Goal: Information Seeking & Learning: Learn about a topic

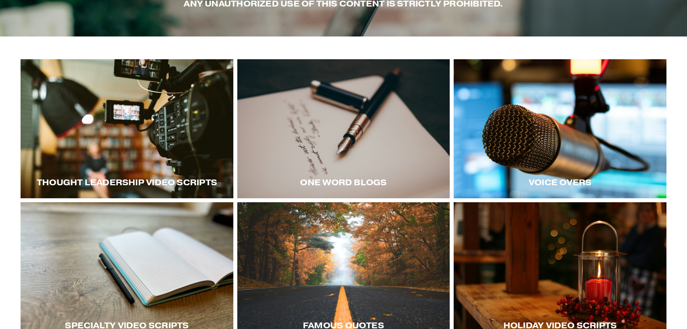
scroll to position [108, 0]
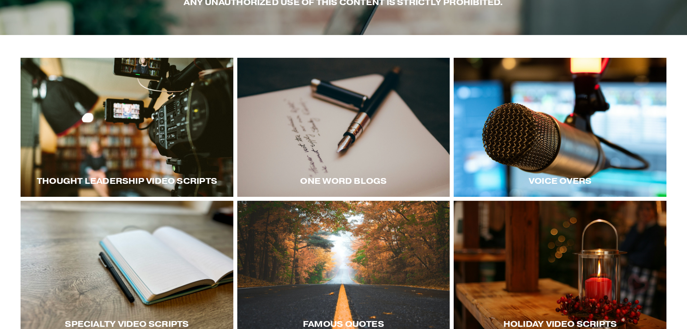
click at [187, 154] on div at bounding box center [127, 127] width 213 height 139
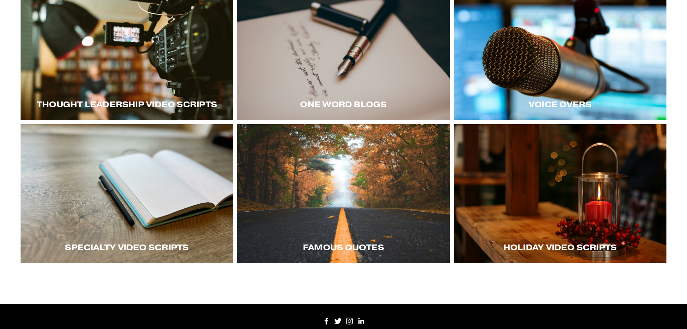
scroll to position [216, 0]
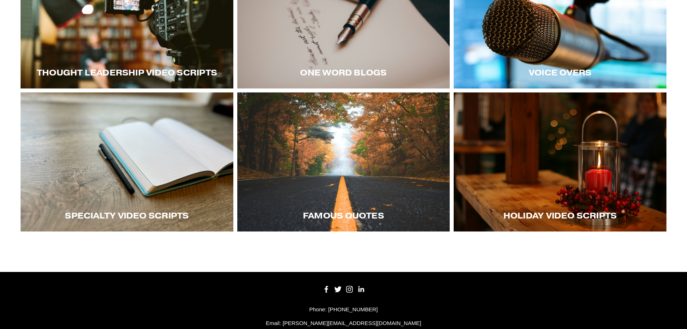
click at [123, 58] on div "Thought LEadership Video Scripts" at bounding box center [127, 73] width 213 height 32
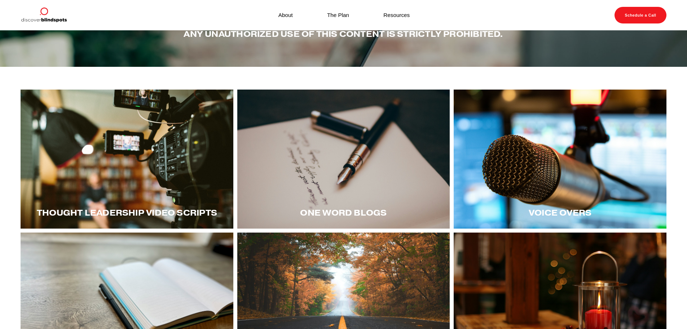
scroll to position [72, 0]
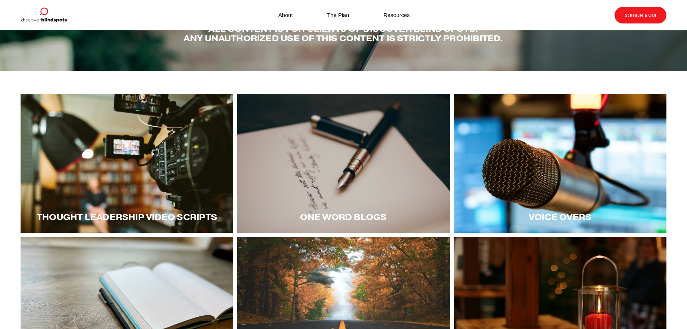
click at [144, 216] on span "Thought LEadership Video Scripts" at bounding box center [127, 217] width 180 height 10
click at [168, 170] on div at bounding box center [127, 163] width 213 height 139
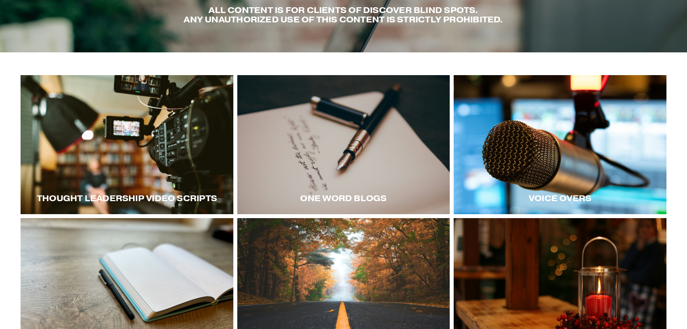
scroll to position [108, 0]
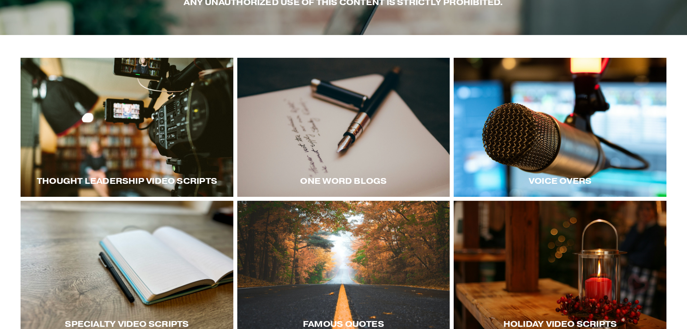
click at [71, 165] on div at bounding box center [127, 127] width 213 height 139
click at [580, 154] on div at bounding box center [560, 127] width 213 height 139
click at [537, 156] on div at bounding box center [560, 127] width 213 height 139
click at [604, 158] on div at bounding box center [560, 127] width 213 height 139
click at [142, 136] on div at bounding box center [127, 127] width 213 height 139
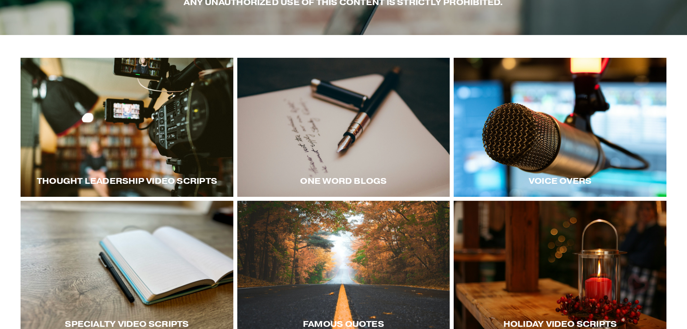
click at [98, 137] on div at bounding box center [127, 127] width 213 height 139
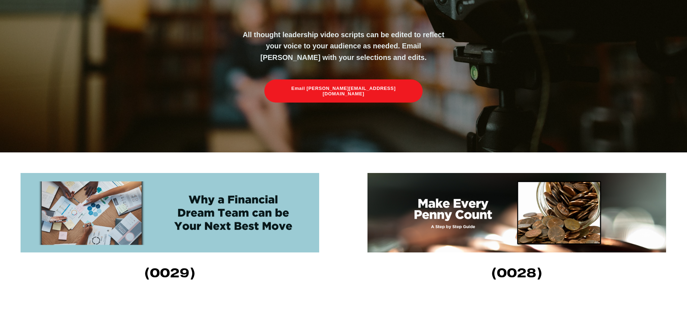
scroll to position [144, 0]
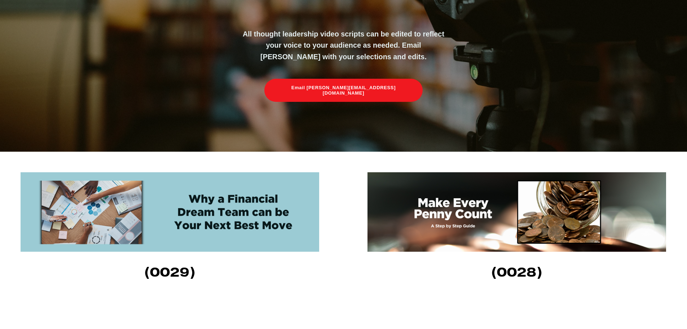
click at [187, 225] on img at bounding box center [170, 211] width 299 height 79
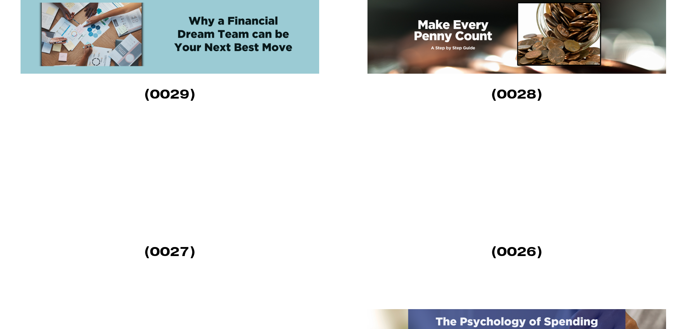
scroll to position [325, 0]
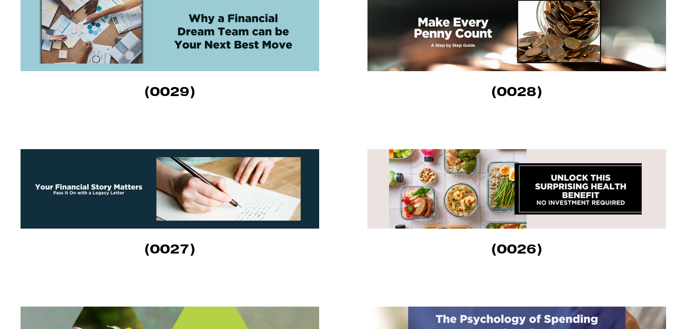
click at [484, 194] on img at bounding box center [517, 188] width 299 height 79
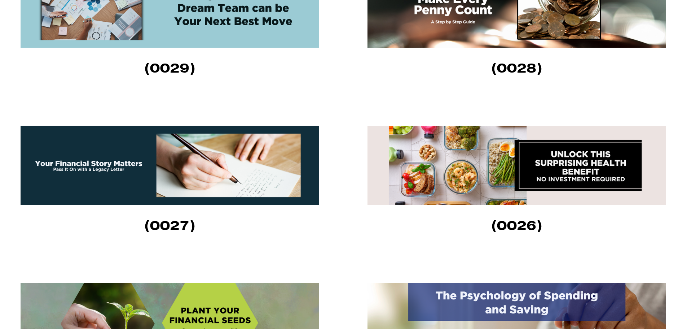
scroll to position [361, 0]
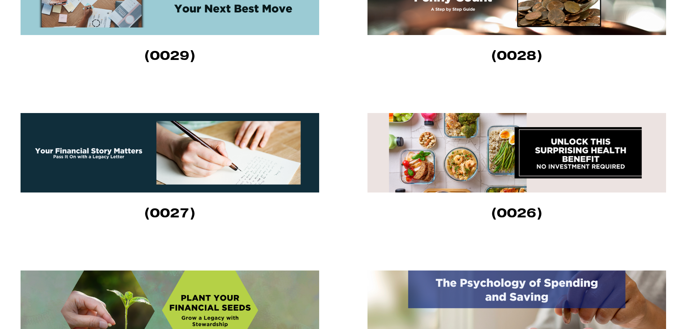
click at [170, 169] on img at bounding box center [170, 152] width 299 height 79
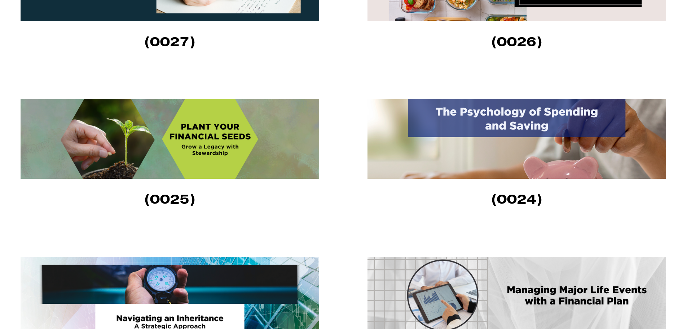
scroll to position [541, 0]
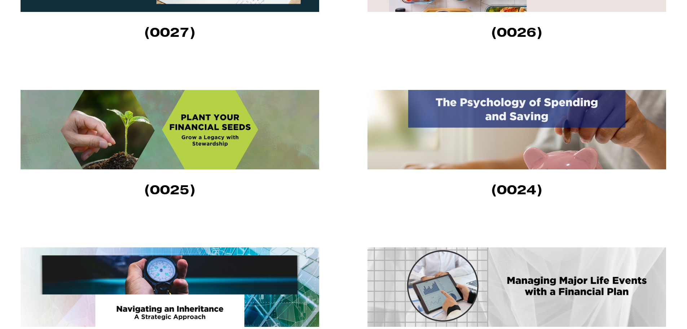
click at [218, 129] on img at bounding box center [170, 129] width 299 height 79
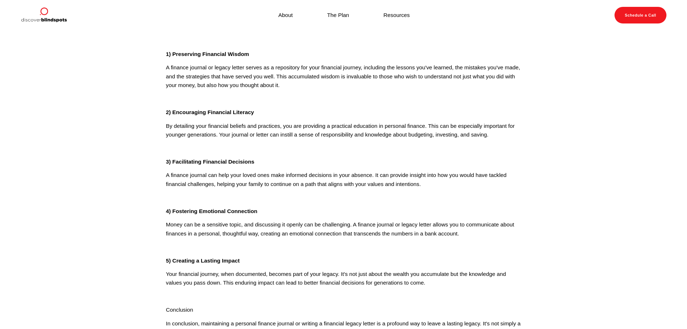
scroll to position [108, 0]
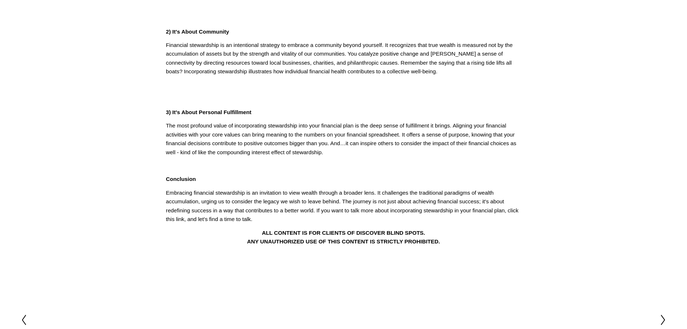
scroll to position [253, 0]
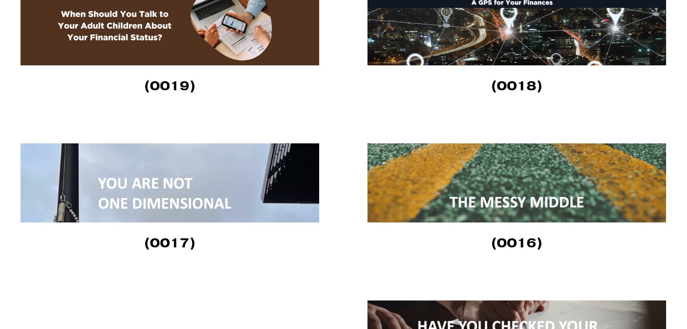
scroll to position [1119, 0]
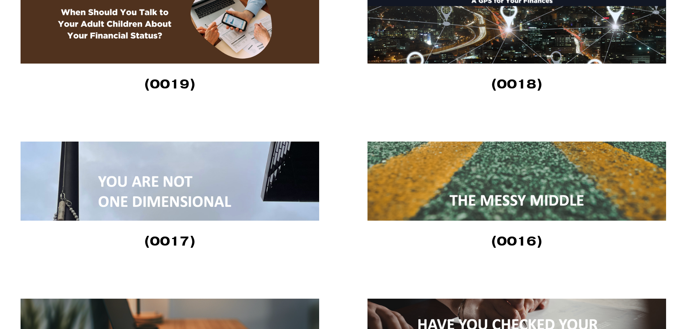
click at [466, 189] on img at bounding box center [517, 180] width 299 height 79
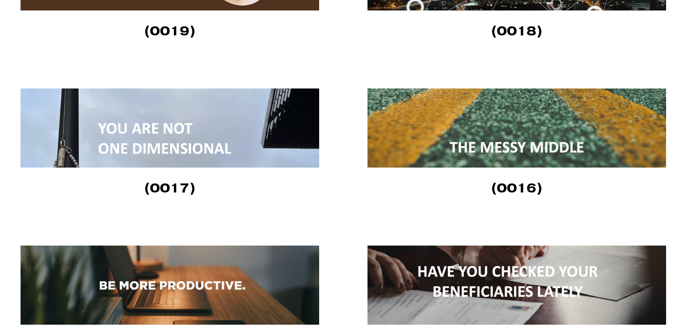
scroll to position [1227, 0]
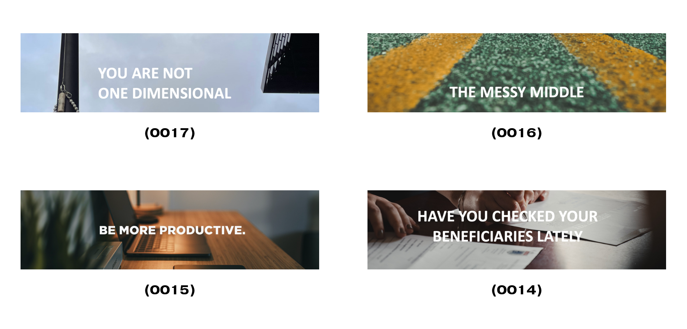
click at [179, 229] on img at bounding box center [170, 229] width 299 height 79
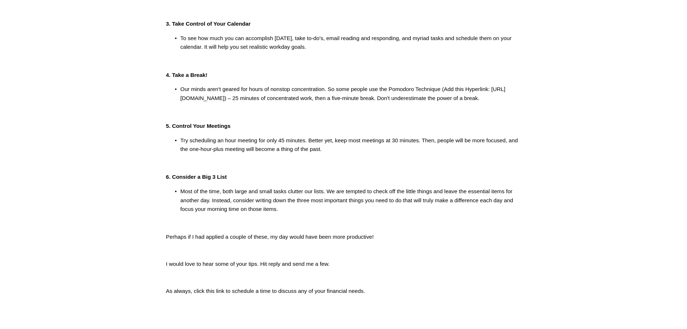
scroll to position [289, 0]
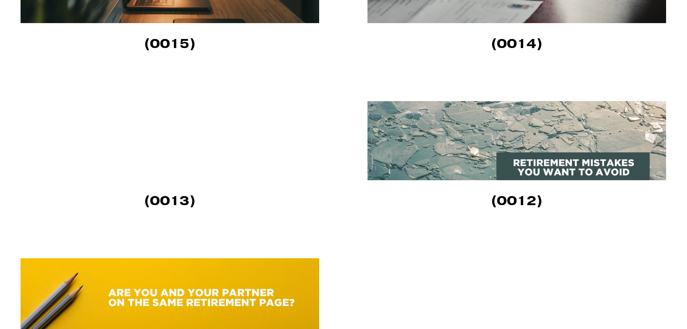
scroll to position [1515, 0]
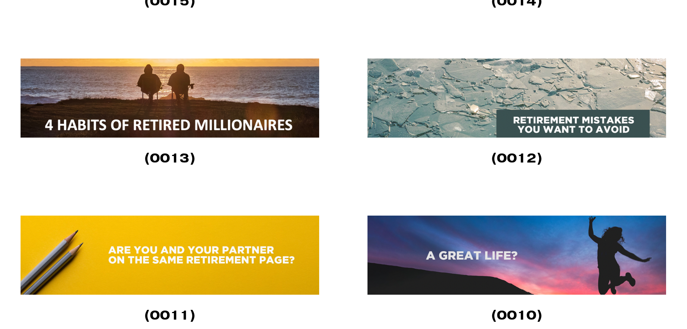
click at [554, 91] on img at bounding box center [517, 97] width 299 height 79
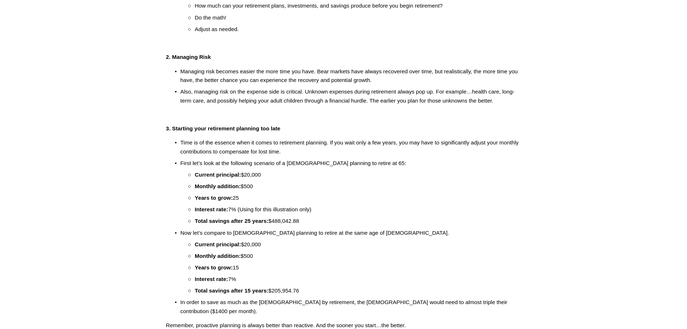
scroll to position [253, 0]
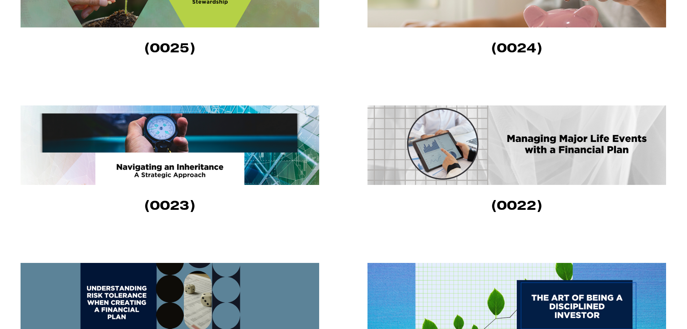
scroll to position [686, 0]
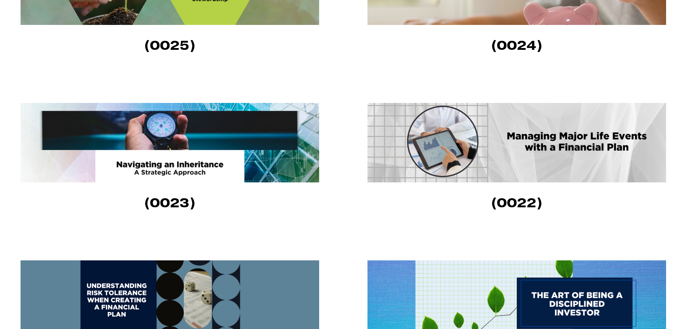
click at [178, 143] on img at bounding box center [170, 142] width 299 height 79
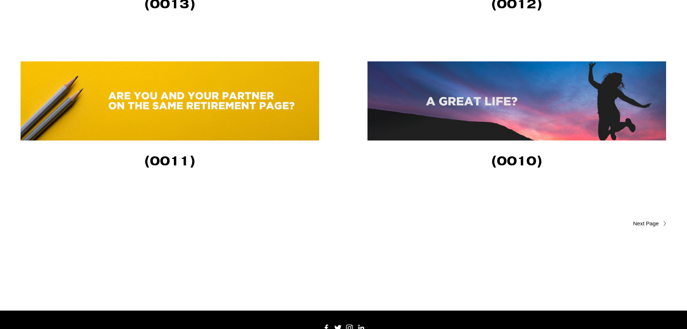
scroll to position [1744, 0]
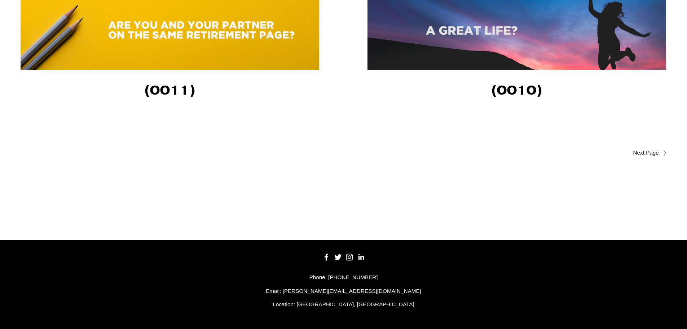
click at [647, 151] on span "Older Posts" at bounding box center [632, 152] width 54 height 9
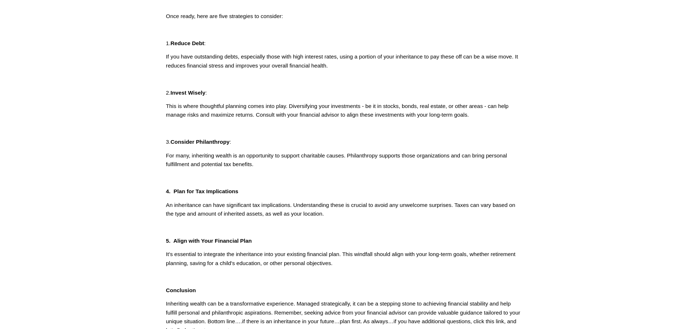
scroll to position [180, 0]
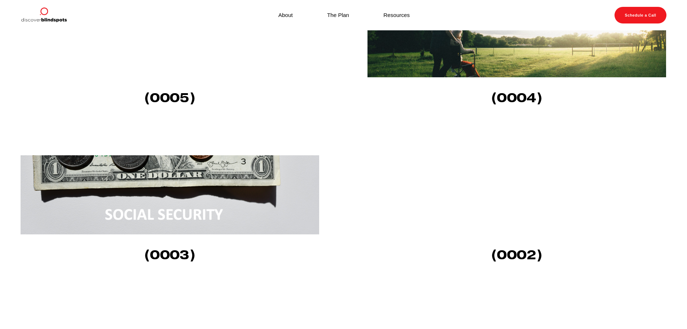
scroll to position [632, 0]
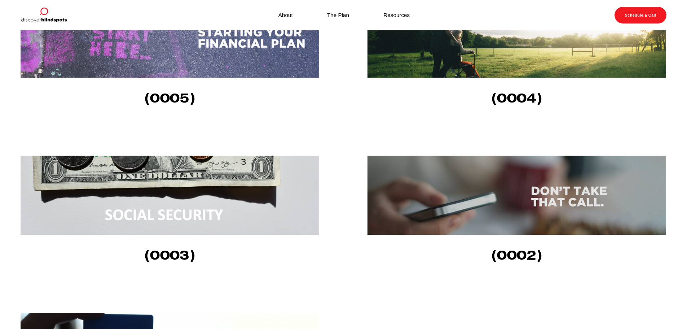
click at [166, 191] on img at bounding box center [170, 195] width 299 height 79
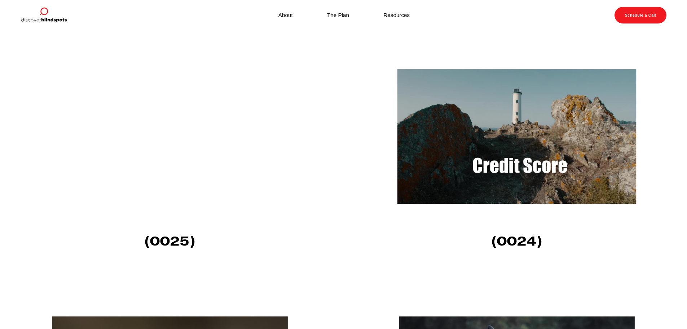
scroll to position [686, 0]
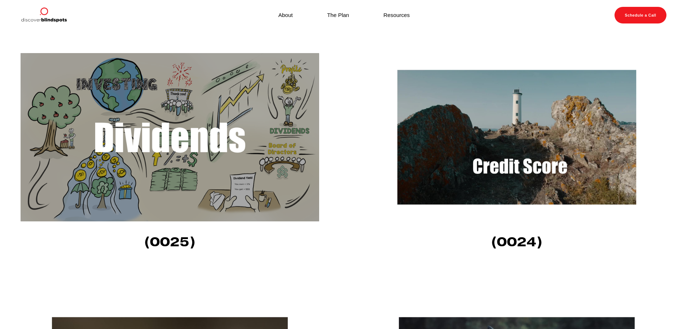
click at [488, 163] on img at bounding box center [517, 137] width 299 height 168
click at [219, 162] on img at bounding box center [170, 137] width 299 height 168
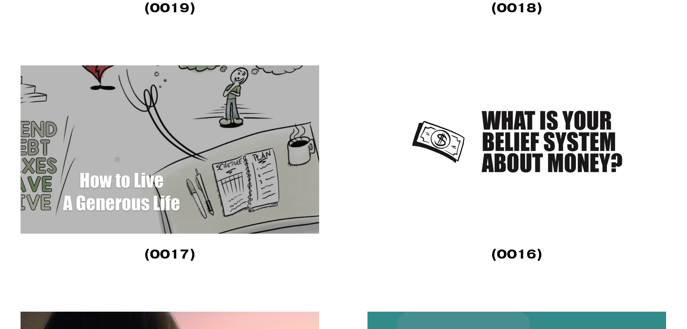
scroll to position [1696, 0]
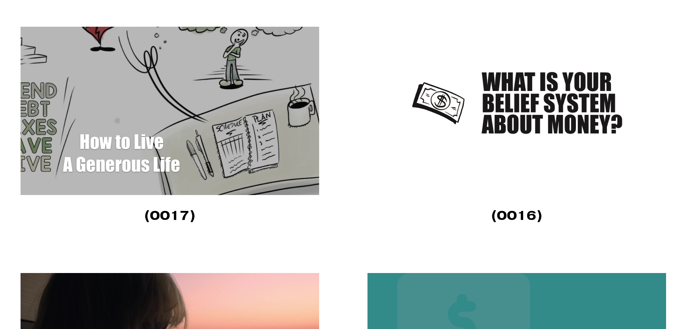
click at [220, 127] on img at bounding box center [170, 111] width 299 height 168
click at [525, 136] on img at bounding box center [517, 111] width 299 height 168
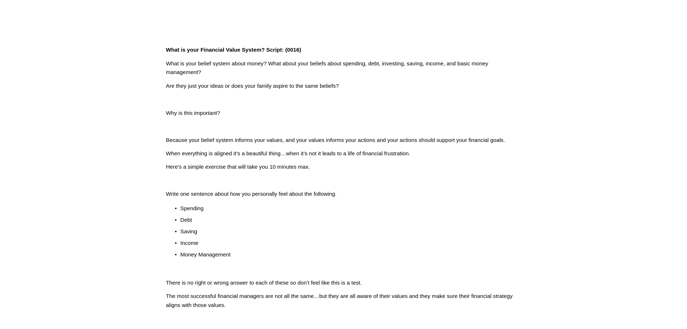
scroll to position [144, 0]
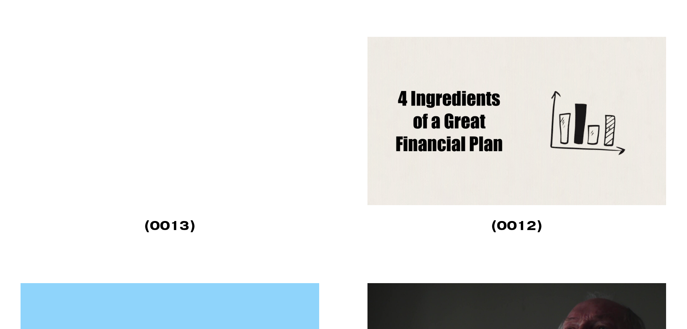
scroll to position [2201, 0]
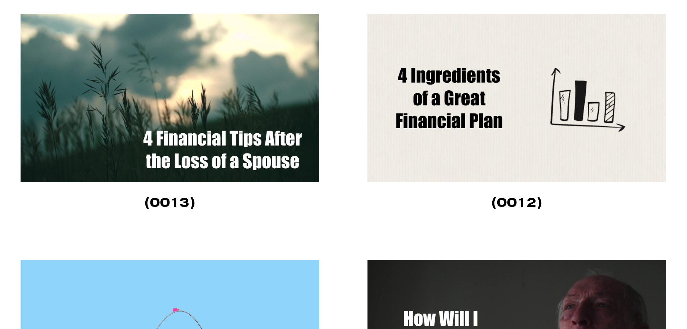
click at [446, 116] on img at bounding box center [517, 98] width 299 height 168
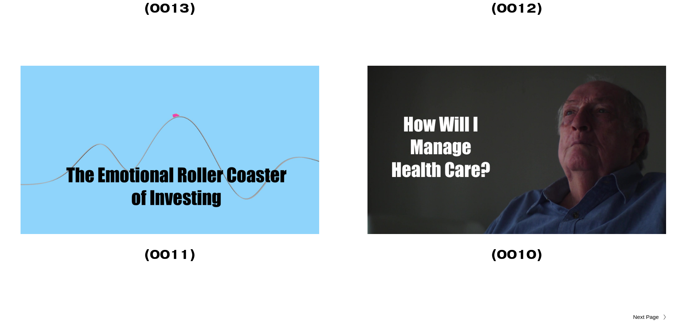
scroll to position [2454, 0]
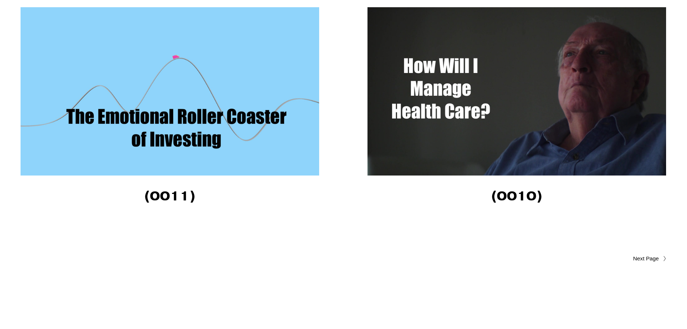
click at [130, 127] on img at bounding box center [170, 91] width 299 height 168
click at [647, 261] on span "Older Posts" at bounding box center [632, 258] width 54 height 9
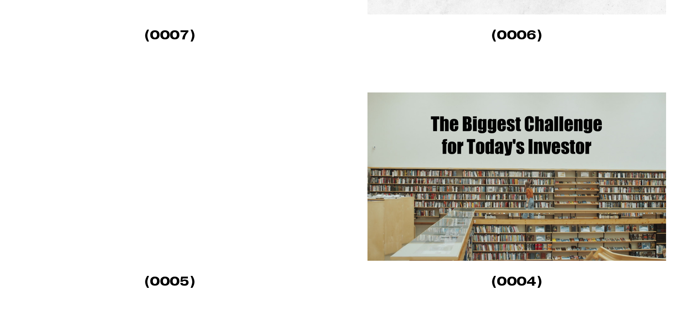
scroll to position [649, 0]
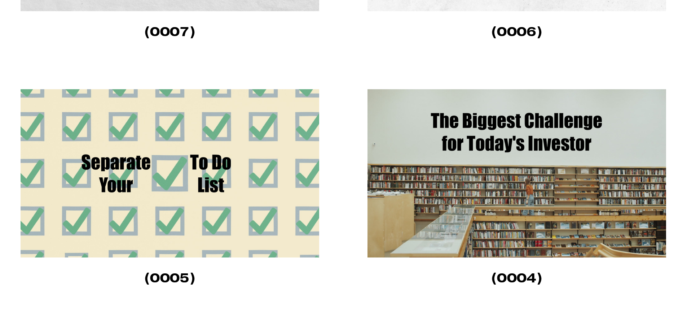
click at [546, 173] on img at bounding box center [517, 173] width 299 height 168
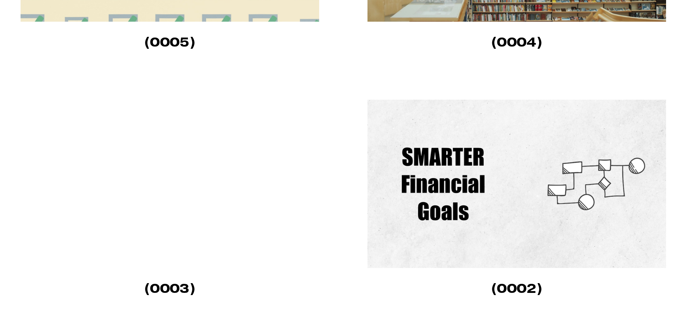
scroll to position [902, 0]
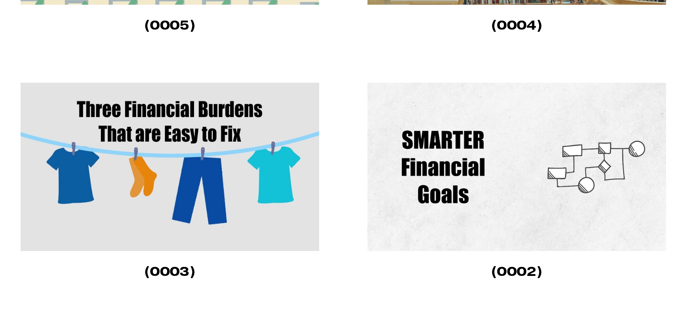
click at [165, 177] on img at bounding box center [170, 167] width 299 height 168
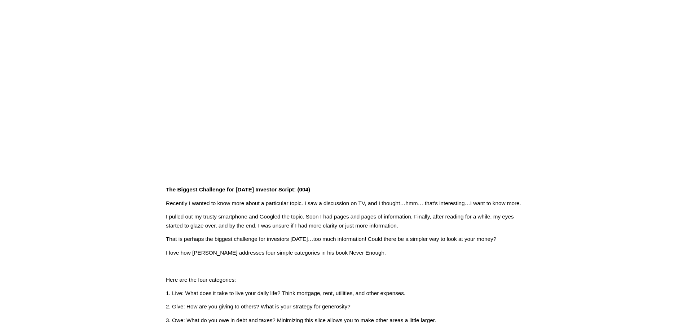
scroll to position [108, 0]
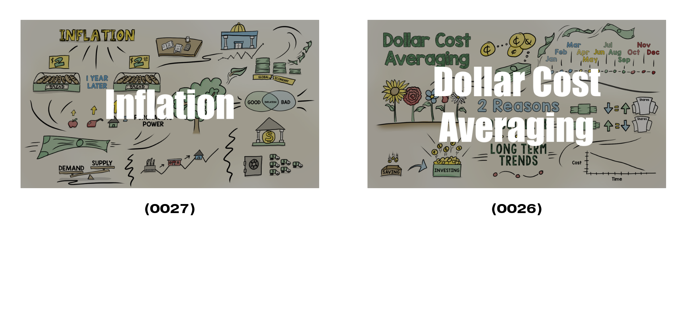
scroll to position [505, 0]
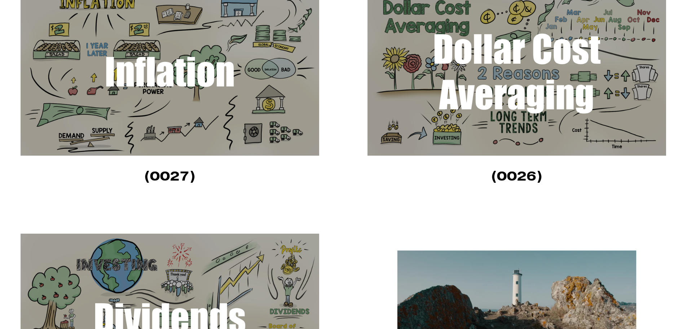
click at [175, 121] on img at bounding box center [170, 71] width 299 height 168
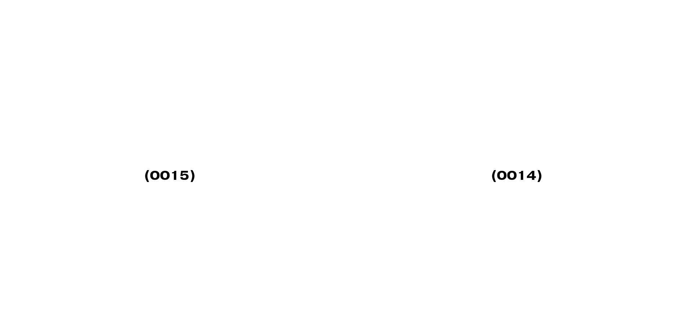
scroll to position [1985, 0]
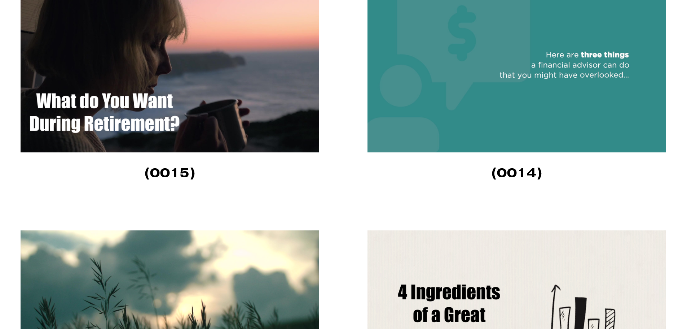
click at [573, 64] on img at bounding box center [517, 68] width 299 height 168
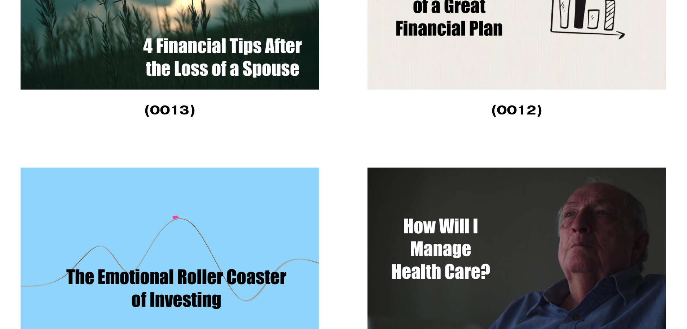
scroll to position [2273, 0]
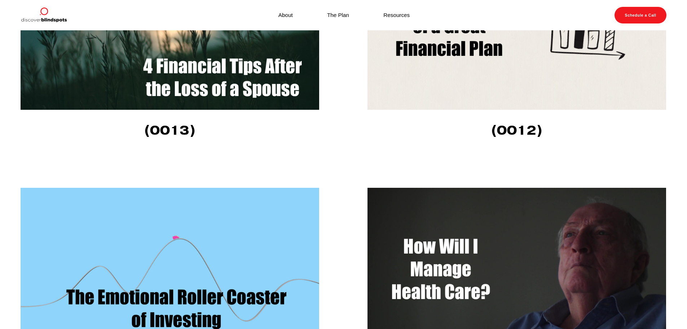
click at [162, 84] on img at bounding box center [170, 26] width 299 height 168
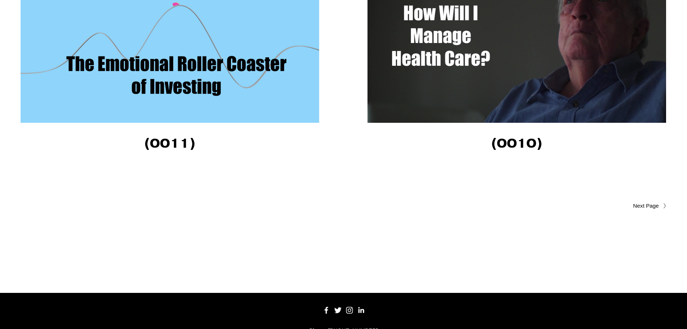
scroll to position [2562, 0]
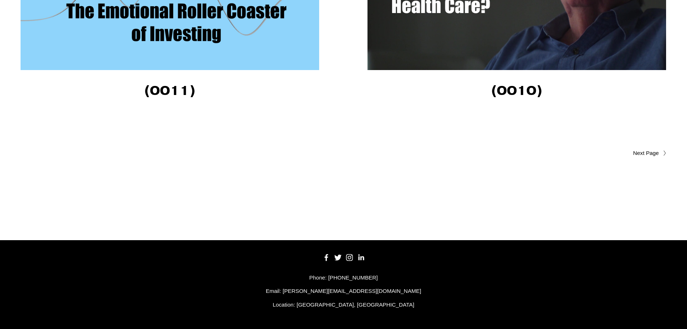
click at [658, 151] on span "Older Posts" at bounding box center [632, 153] width 54 height 9
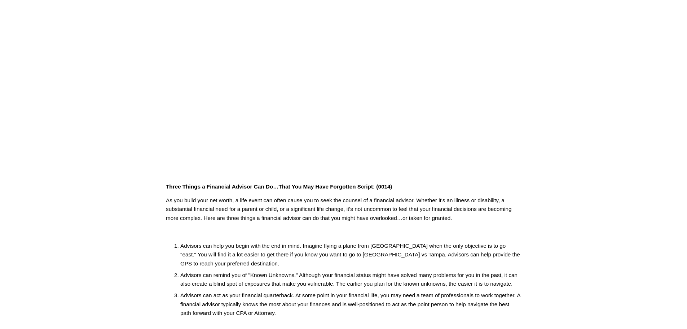
scroll to position [108, 0]
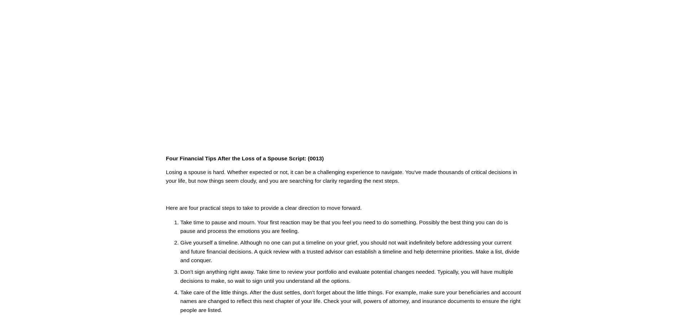
scroll to position [180, 0]
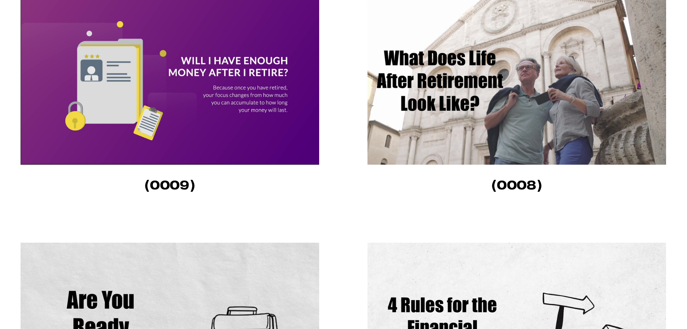
scroll to position [253, 0]
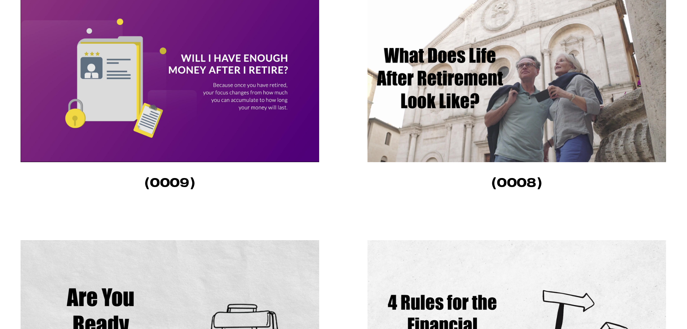
click at [421, 121] on img at bounding box center [517, 78] width 299 height 168
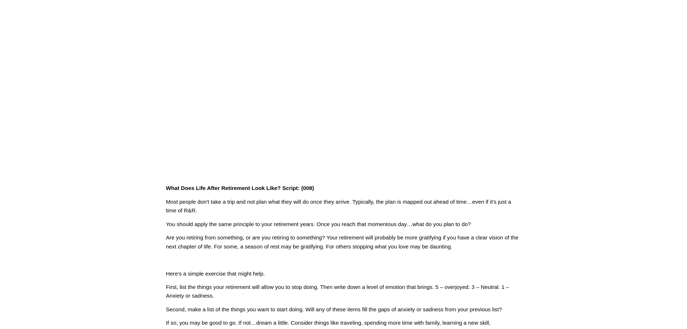
scroll to position [72, 0]
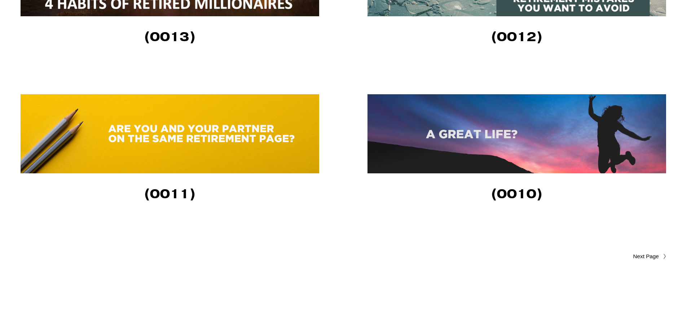
scroll to position [1732, 0]
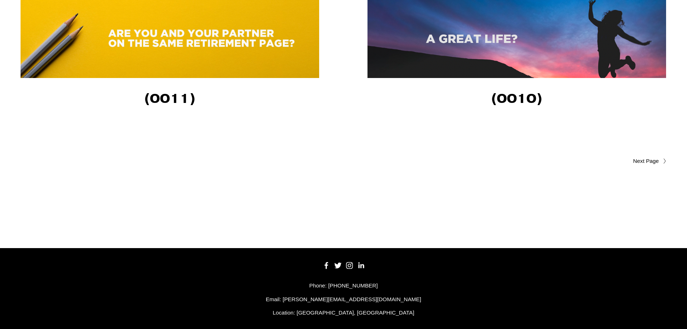
click at [639, 163] on span "Older Posts" at bounding box center [632, 161] width 54 height 9
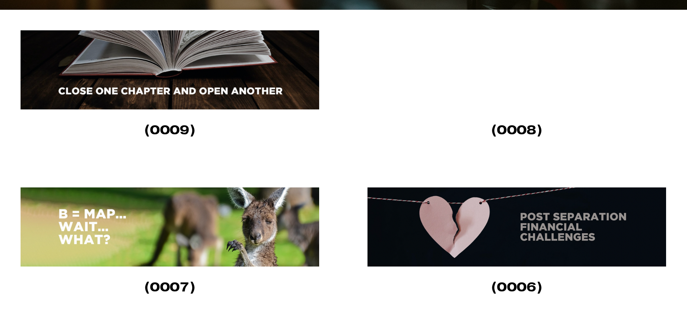
scroll to position [325, 0]
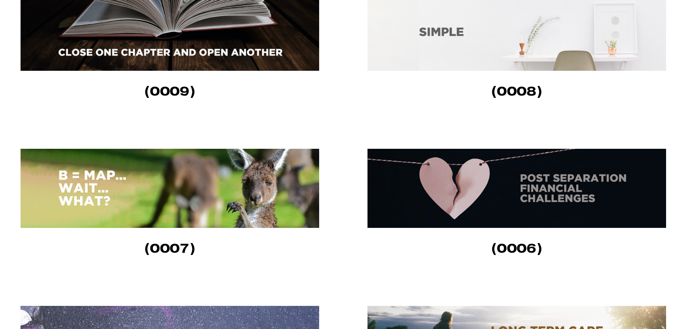
click at [83, 183] on img at bounding box center [170, 188] width 299 height 79
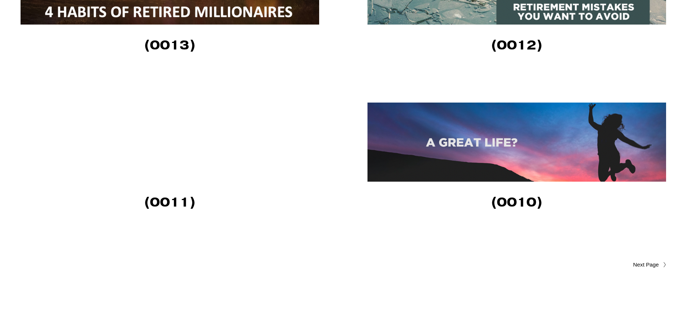
scroll to position [1696, 0]
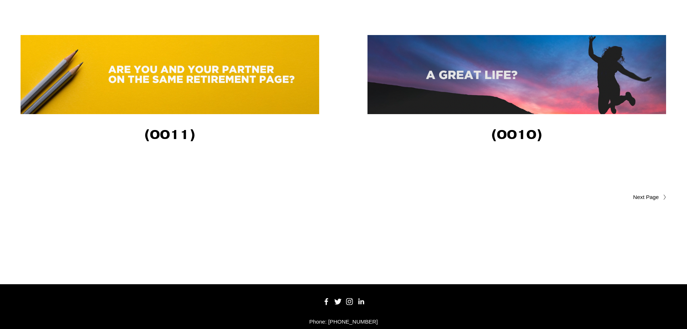
click at [639, 199] on span "Older Posts" at bounding box center [632, 197] width 54 height 9
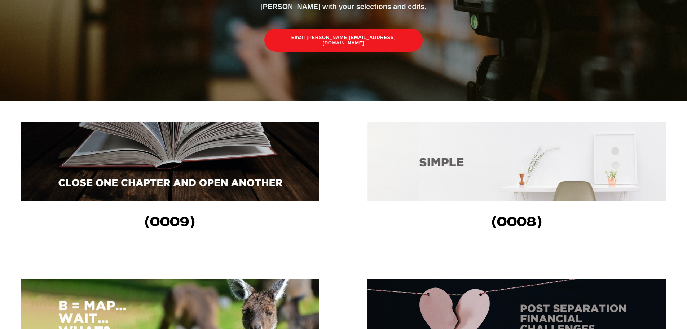
scroll to position [216, 0]
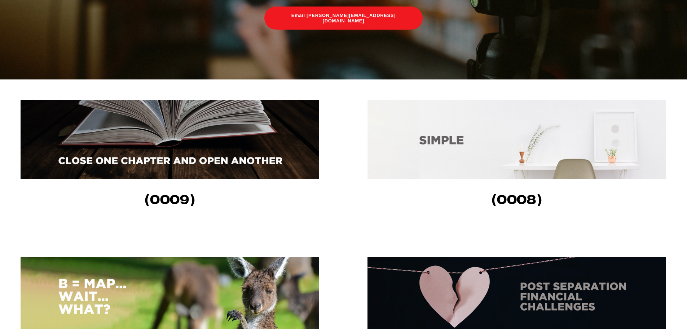
click at [155, 157] on img at bounding box center [170, 139] width 299 height 79
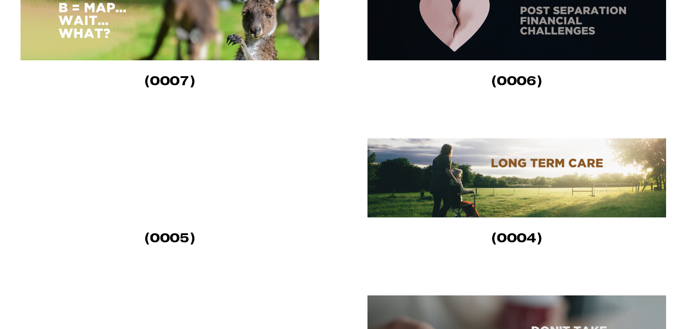
scroll to position [505, 0]
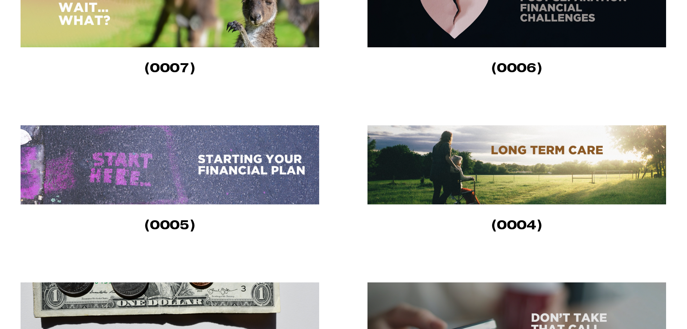
click at [227, 178] on img at bounding box center [170, 164] width 299 height 79
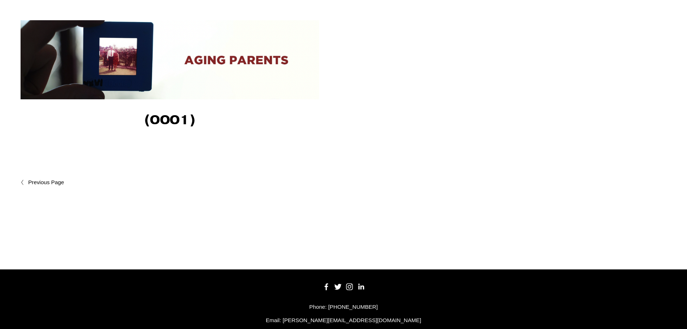
scroll to position [957, 0]
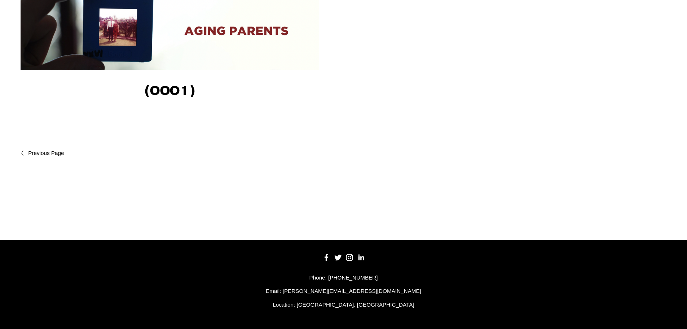
click at [43, 149] on span "Newer Posts" at bounding box center [61, 153] width 67 height 9
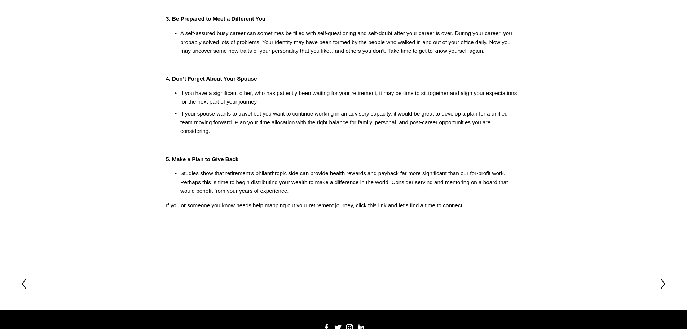
scroll to position [253, 0]
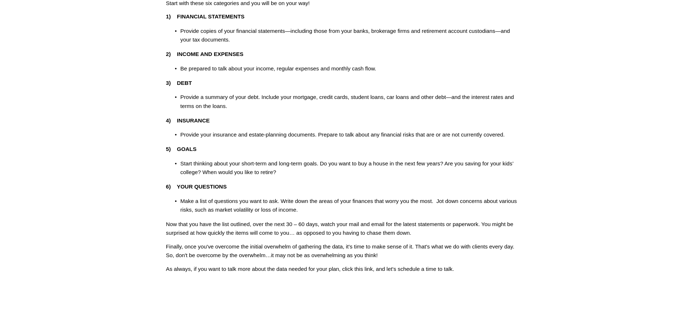
scroll to position [180, 0]
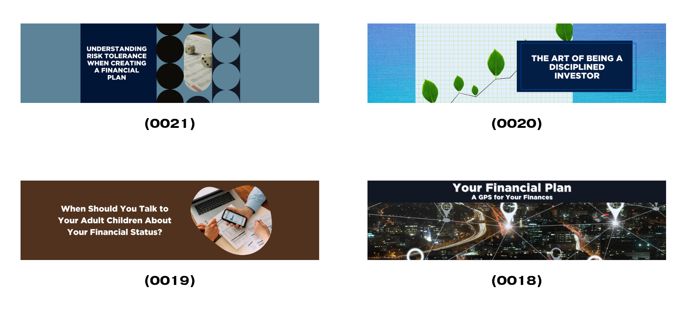
scroll to position [974, 0]
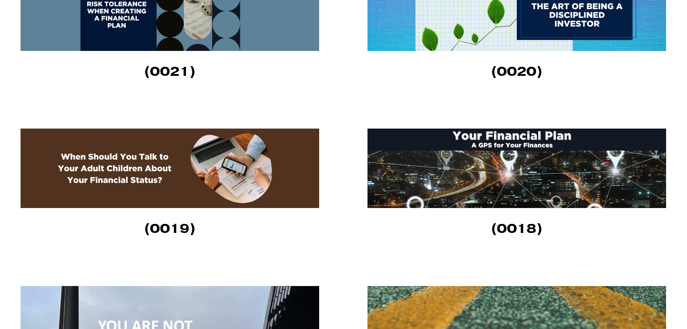
click at [143, 166] on img at bounding box center [170, 167] width 299 height 79
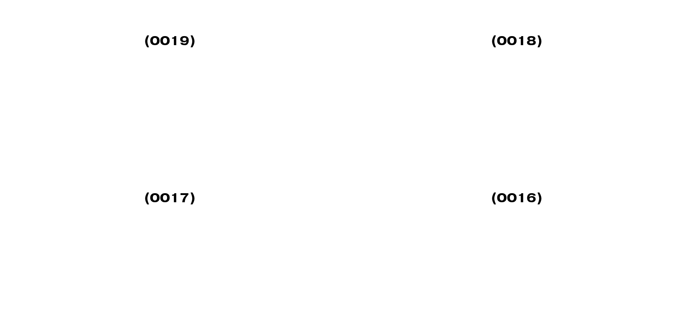
scroll to position [1263, 0]
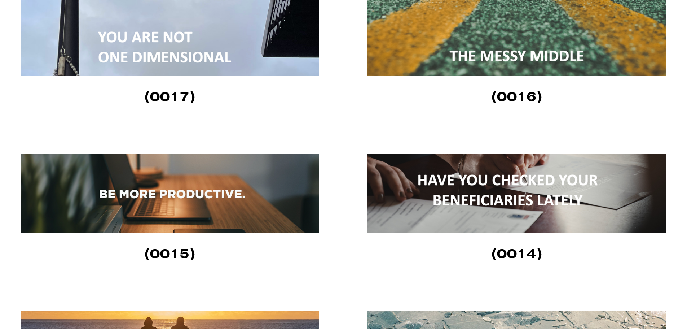
click at [160, 48] on img at bounding box center [170, 36] width 299 height 79
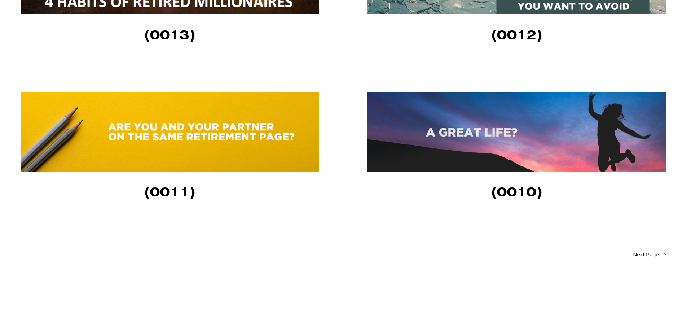
scroll to position [1696, 0]
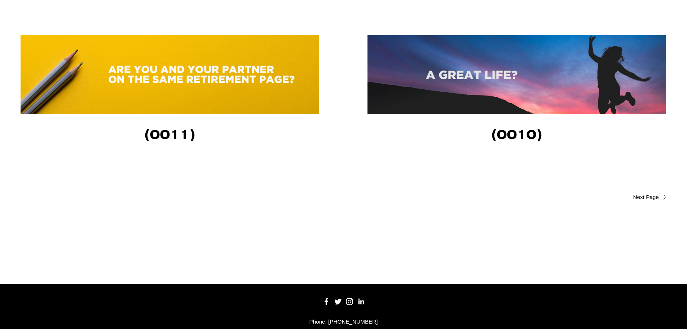
click at [652, 197] on span "Older Posts" at bounding box center [632, 197] width 54 height 9
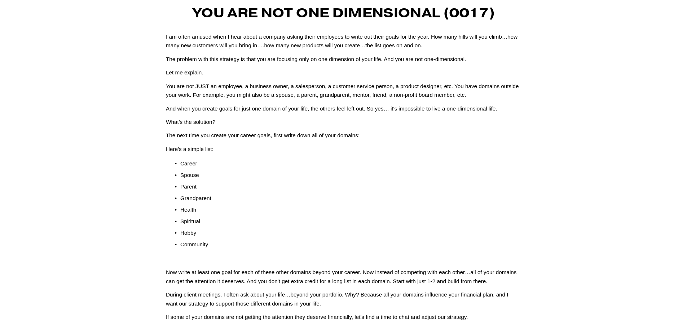
scroll to position [72, 0]
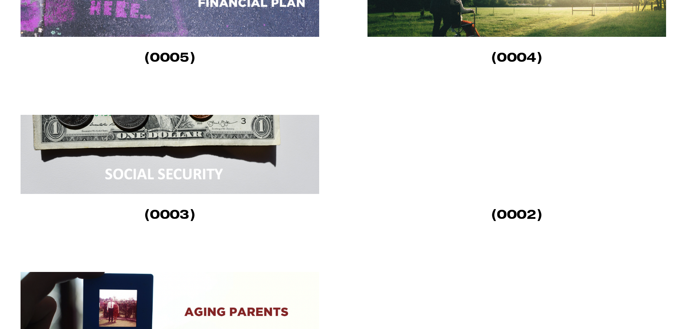
scroll to position [722, 0]
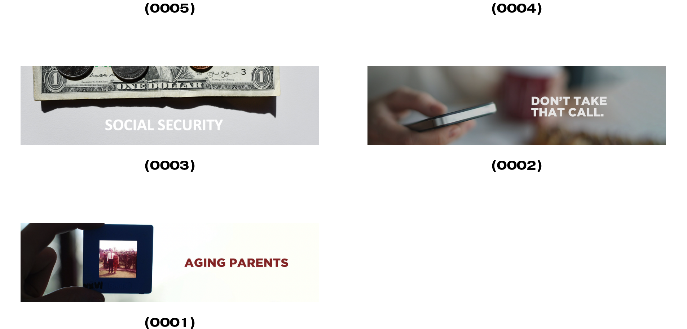
click at [548, 97] on img at bounding box center [517, 105] width 299 height 79
